Goal: Check status: Check status

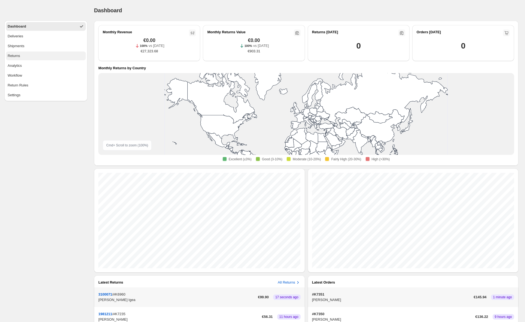
click at [31, 54] on button "Returns" at bounding box center [46, 55] width 80 height 9
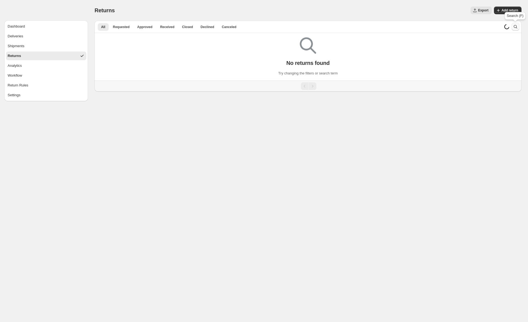
click at [515, 28] on icon "Search and filter results" at bounding box center [515, 26] width 5 height 5
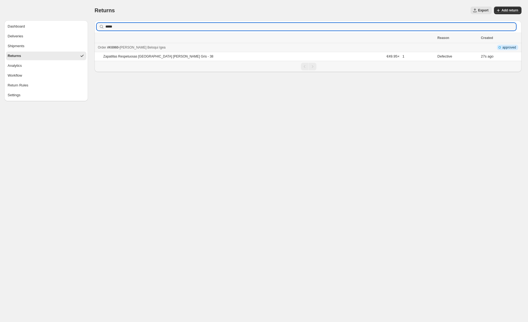
type input "*****"
